Goal: Information Seeking & Learning: Learn about a topic

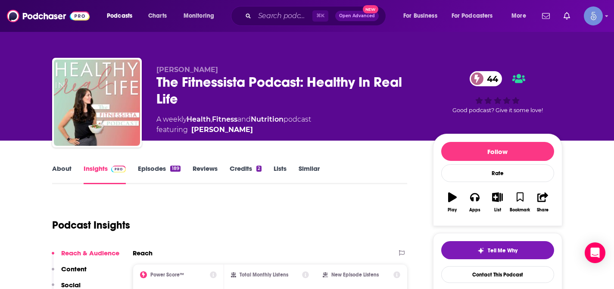
scroll to position [16, 0]
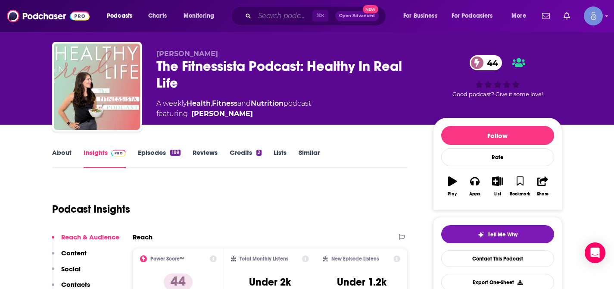
click at [292, 15] on input "Search podcasts, credits, & more..." at bounding box center [284, 16] width 58 height 14
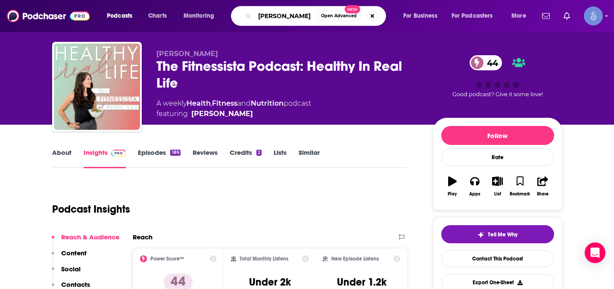
type input "[PERSON_NAME]"
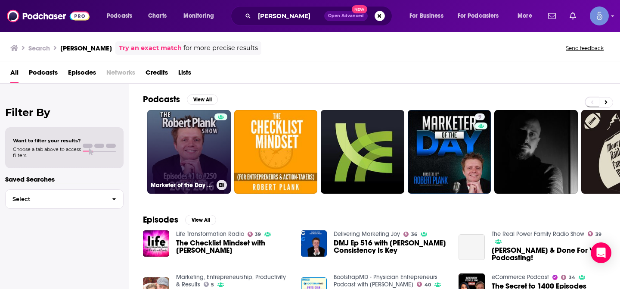
click at [180, 144] on link "Marketer of the Day with [PERSON_NAME] / [PERSON_NAME] Show: Archive Feed 1" at bounding box center [189, 152] width 84 height 84
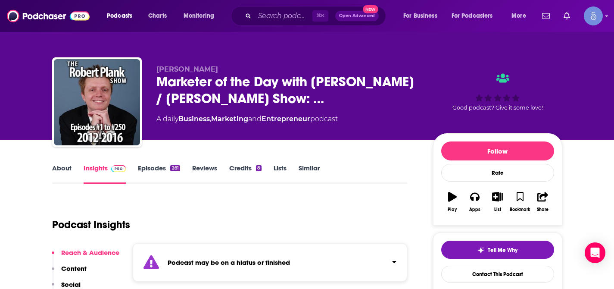
scroll to position [48, 0]
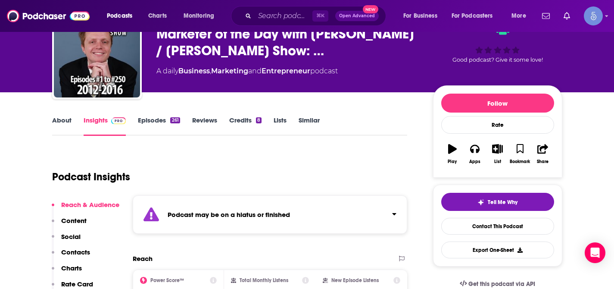
click at [394, 212] on icon "Click to expand status details" at bounding box center [394, 213] width 4 height 7
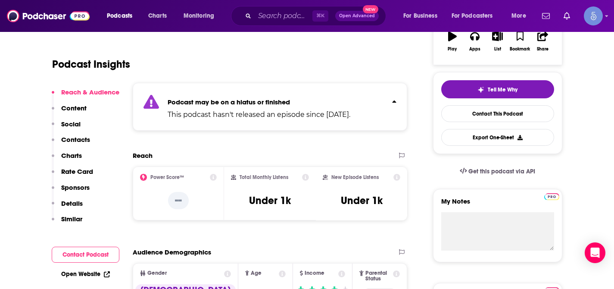
scroll to position [0, 0]
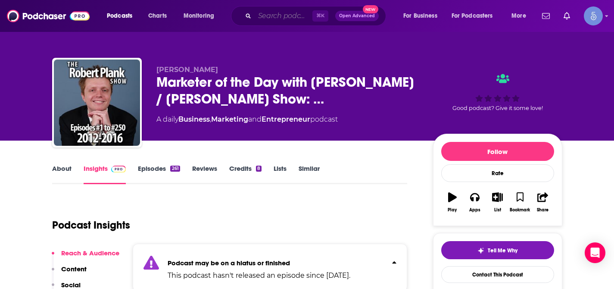
click at [268, 16] on input "Search podcasts, credits, & more..." at bounding box center [284, 16] width 58 height 14
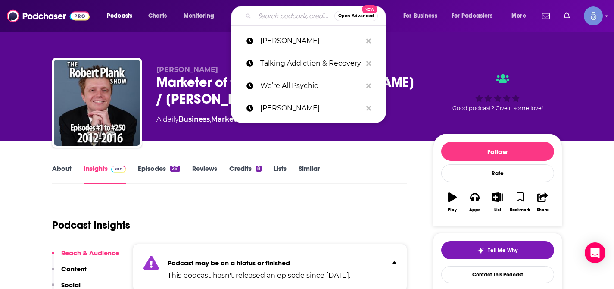
paste input "Health Solutions With [PERSON_NAME] & [PERSON_NAME]"
type input "Health Solutions With [PERSON_NAME] & [PERSON_NAME]"
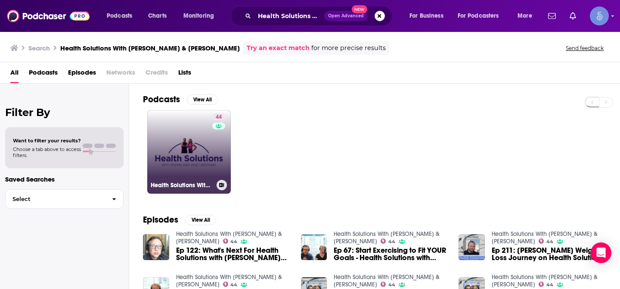
click at [180, 135] on link "44 Health Solutions With [PERSON_NAME] & [PERSON_NAME]" at bounding box center [189, 152] width 84 height 84
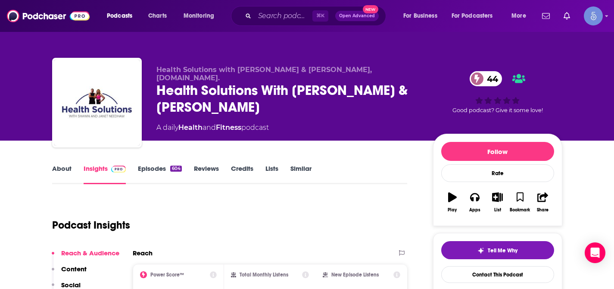
scroll to position [42, 0]
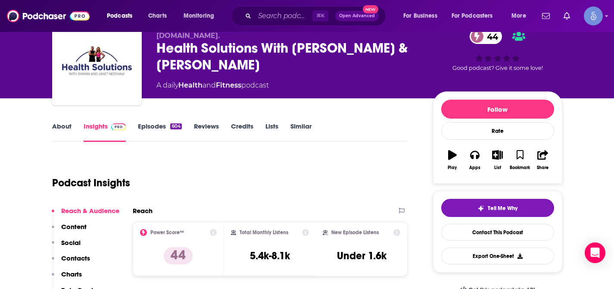
click at [379, 86] on div "Health Solutions with [PERSON_NAME] & [PERSON_NAME], [DOMAIN_NAME]. Health Solu…" at bounding box center [287, 57] width 263 height 69
